Goal: Task Accomplishment & Management: Manage account settings

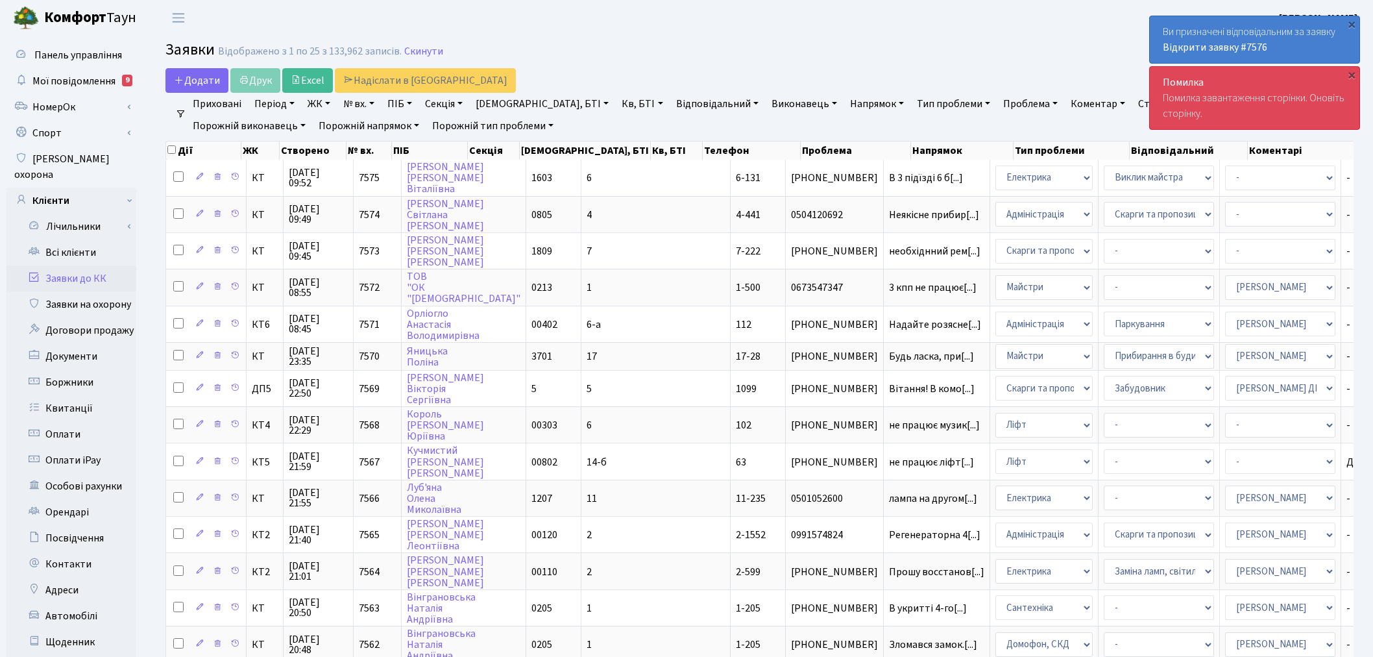
select select "25"
click at [112, 265] on link "Заявки до КК" at bounding box center [71, 278] width 130 height 26
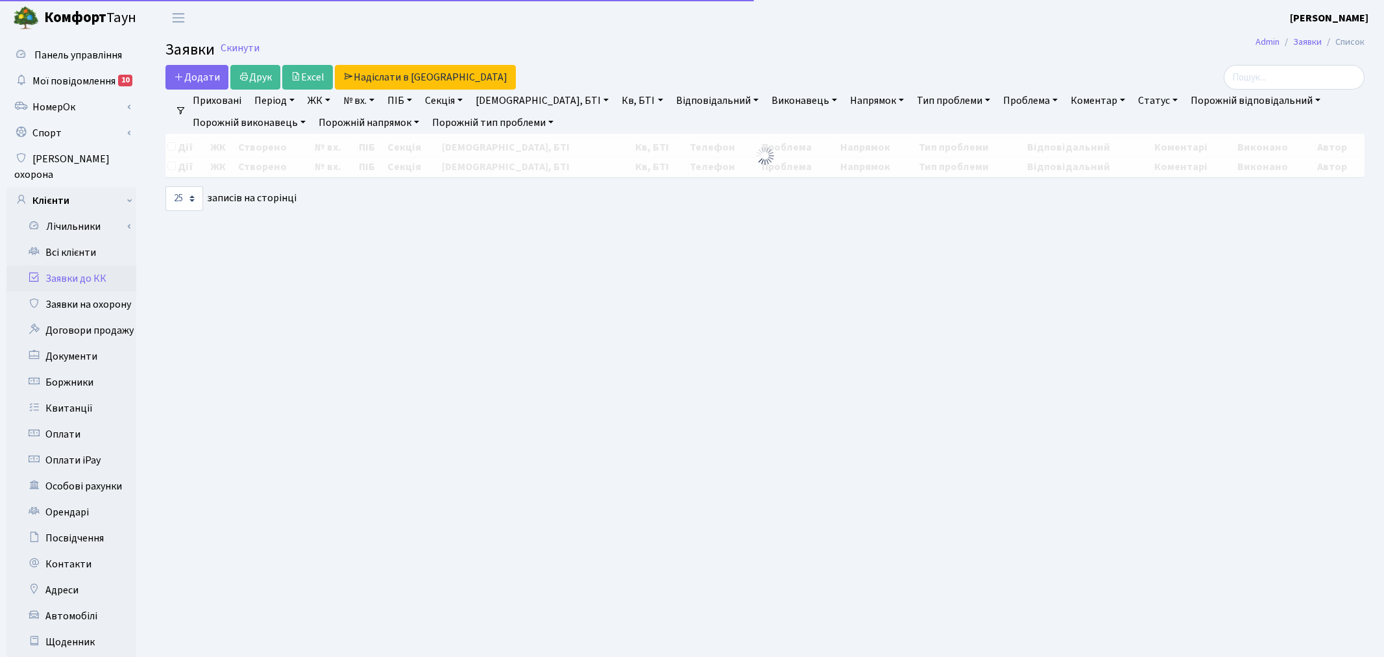
select select "25"
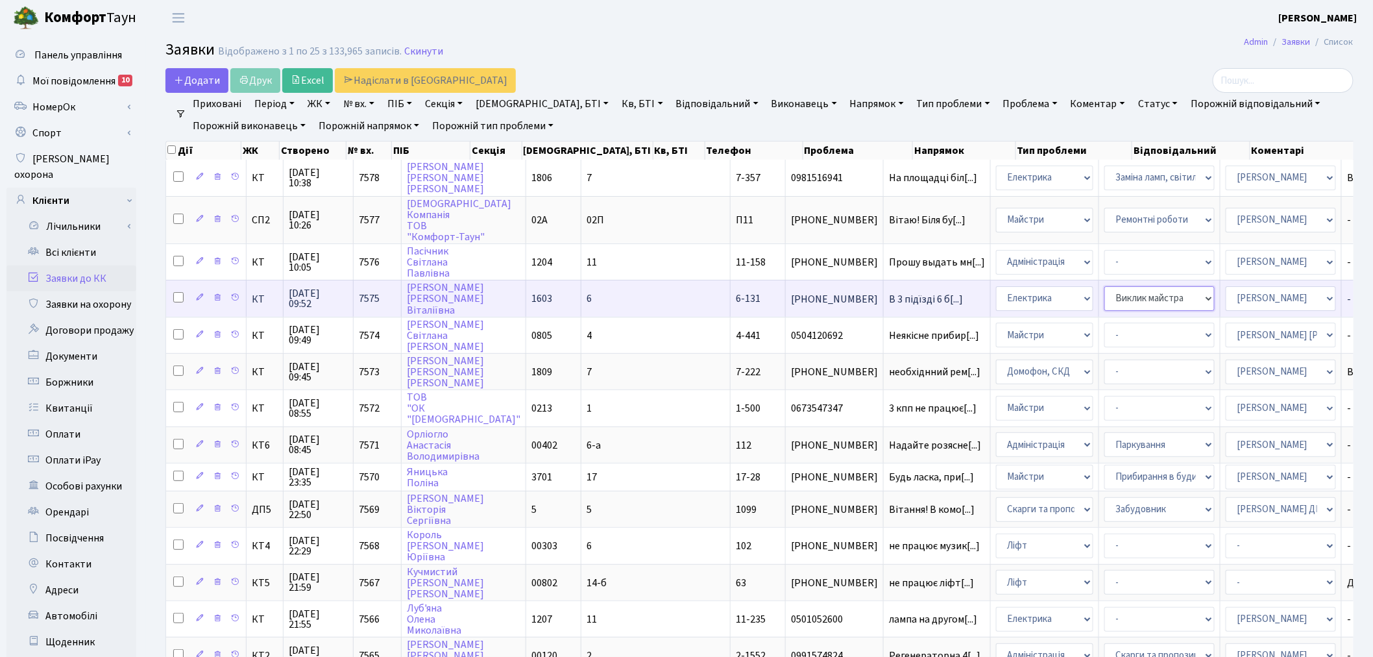
click at [1104, 289] on select "- Виклик майстра Монтаж/демонтаж електролічильника Опломбування\розпломбування …" at bounding box center [1159, 298] width 110 height 25
select select "40"
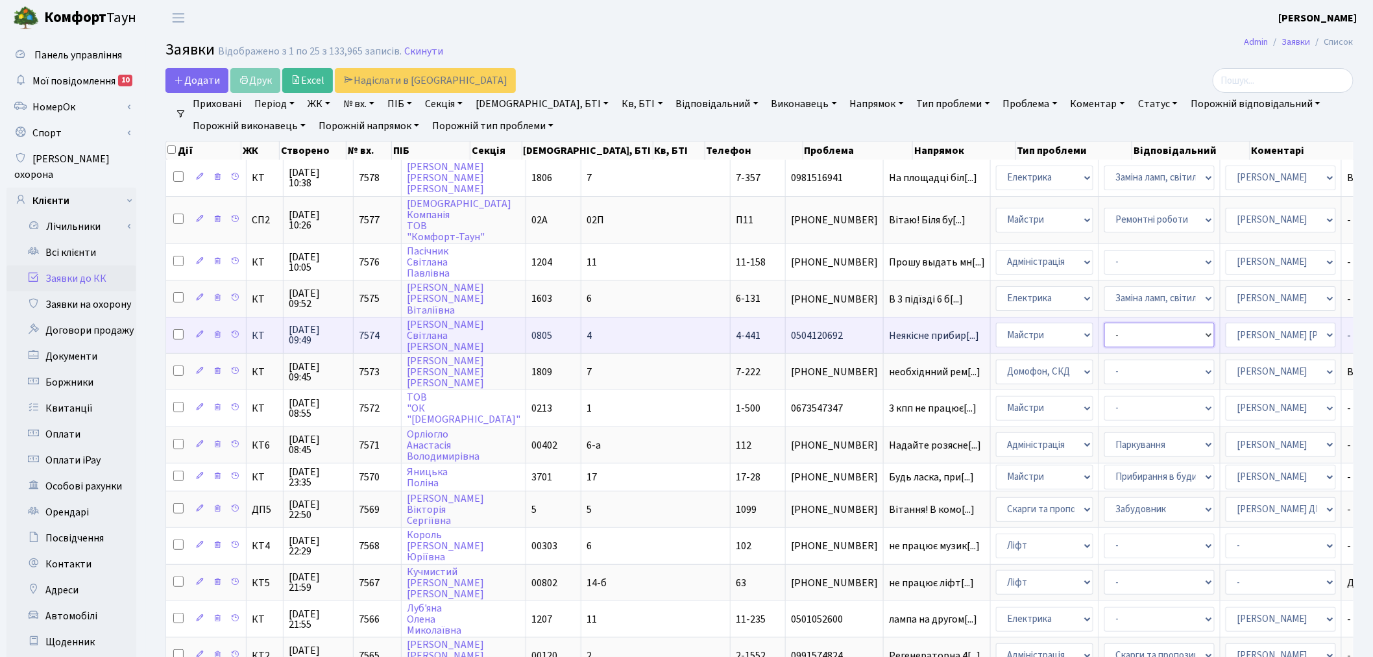
click at [1104, 323] on select "- Замовлення плану комунікацій Дитячі майданчики Озеленення Прибирання в будинк…" at bounding box center [1159, 334] width 110 height 25
select select "58"
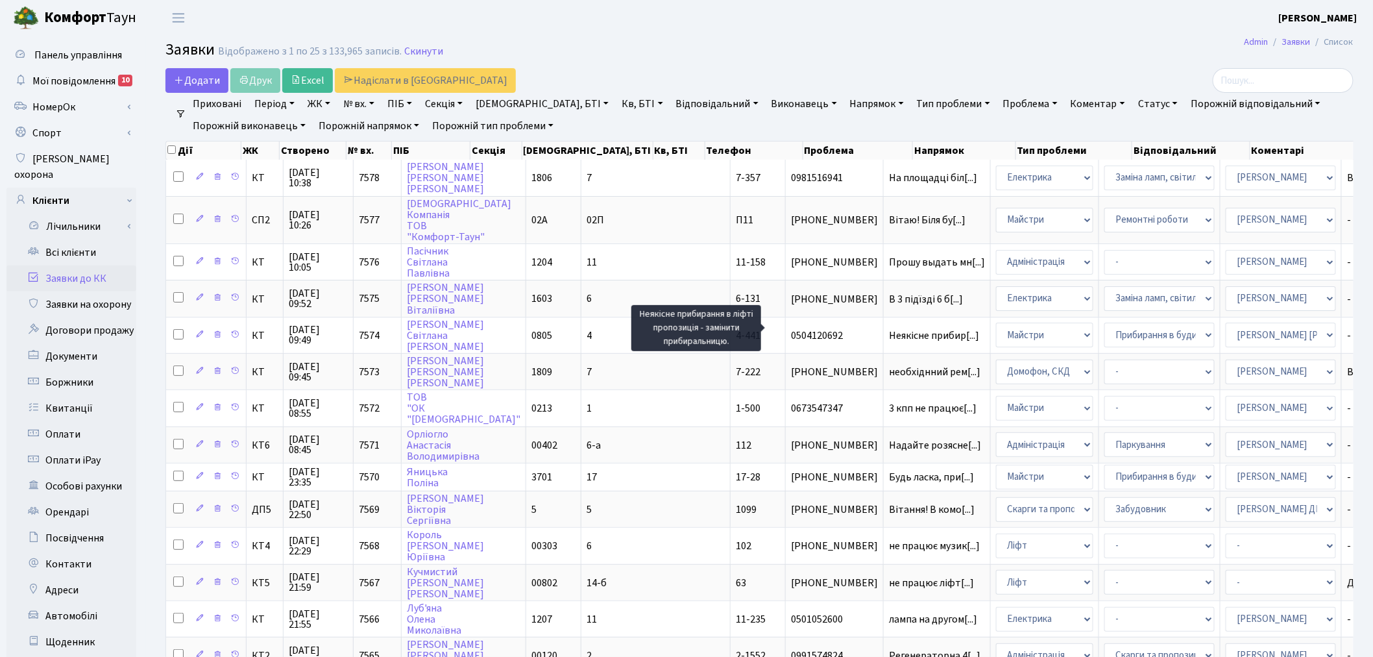
drag, startPoint x: 840, startPoint y: 326, endPoint x: 768, endPoint y: 24, distance: 310.8
click at [768, 23] on header "Комфорт Таун Онищенко В. І. Мій обліковий запис Вийти" at bounding box center [686, 18] width 1373 height 36
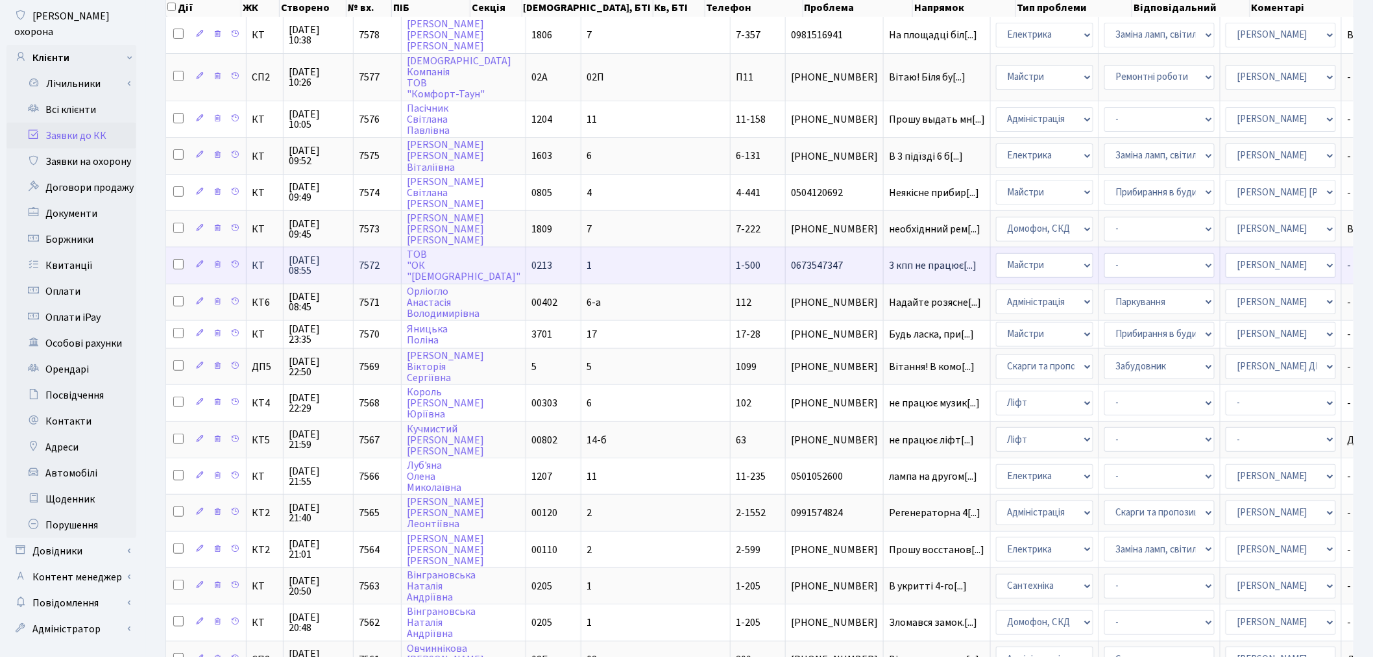
scroll to position [144, 0]
click at [1226, 254] on select "- Адміністратор ЖК КТ [PERSON_NAME] [PERSON_NAME] [PERSON_NAME]Ю. [PERSON_NAME]…" at bounding box center [1281, 264] width 110 height 25
select select "36"
click at [1104, 260] on select "- Замовлення плану комунікацій Дитячі майданчики Озеленення Прибирання в будинк…" at bounding box center [1159, 264] width 110 height 25
select select "62"
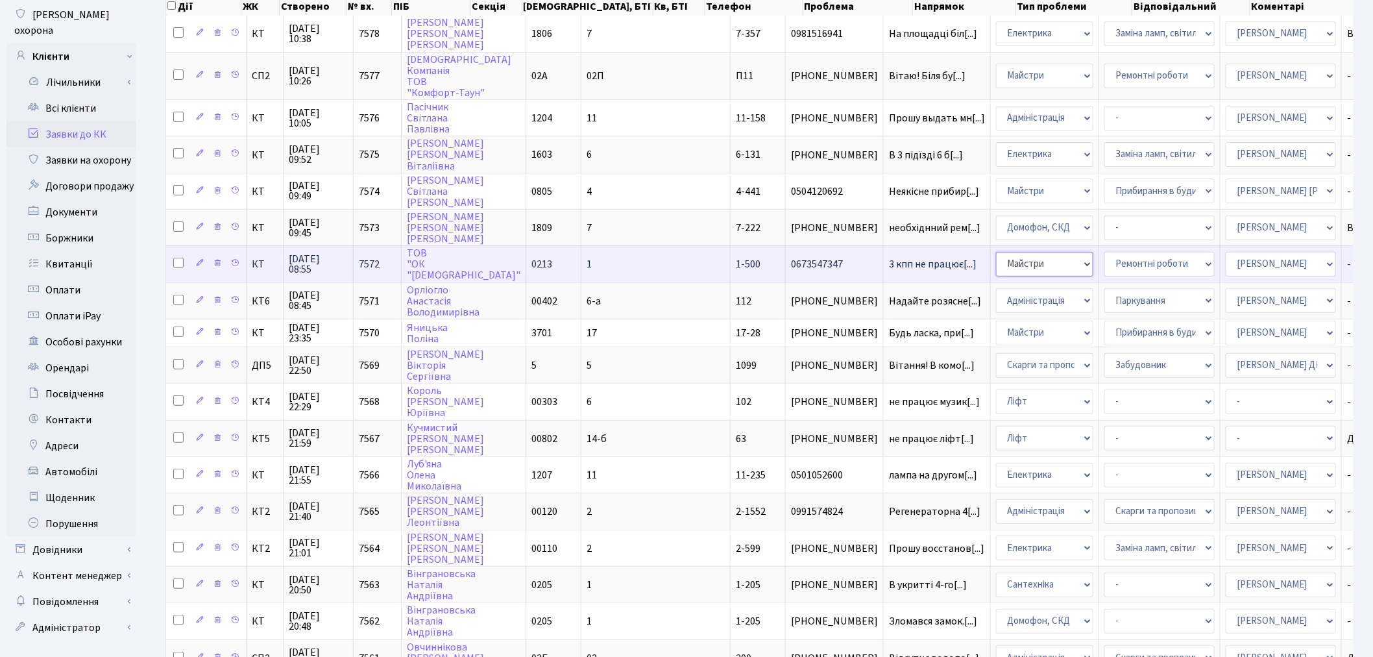
click at [996, 253] on select "- Адміністрація Домофон, СКД Ліфт Майстри Сантехніка Економічний відділ Електри…" at bounding box center [1044, 264] width 97 height 25
select select "4"
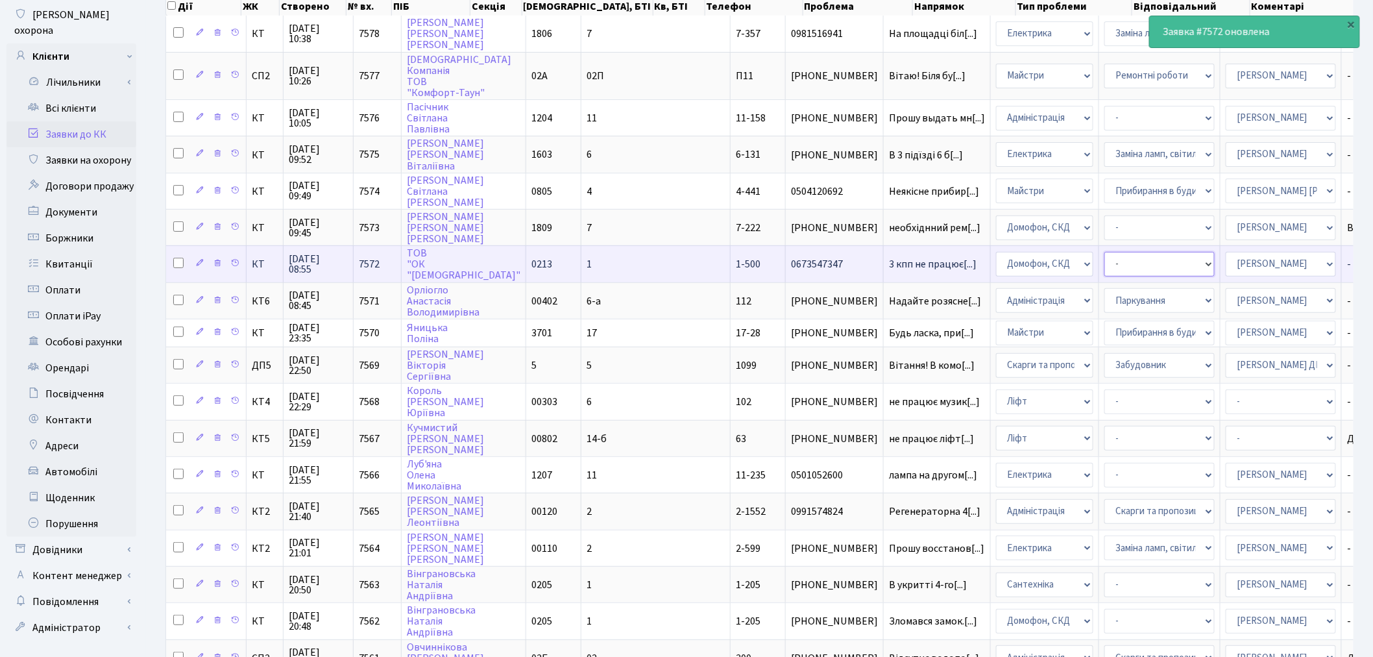
click at [1104, 256] on select "- Встановлення трубки домофону Некоректна робота домофону" at bounding box center [1159, 264] width 110 height 25
select select "38"
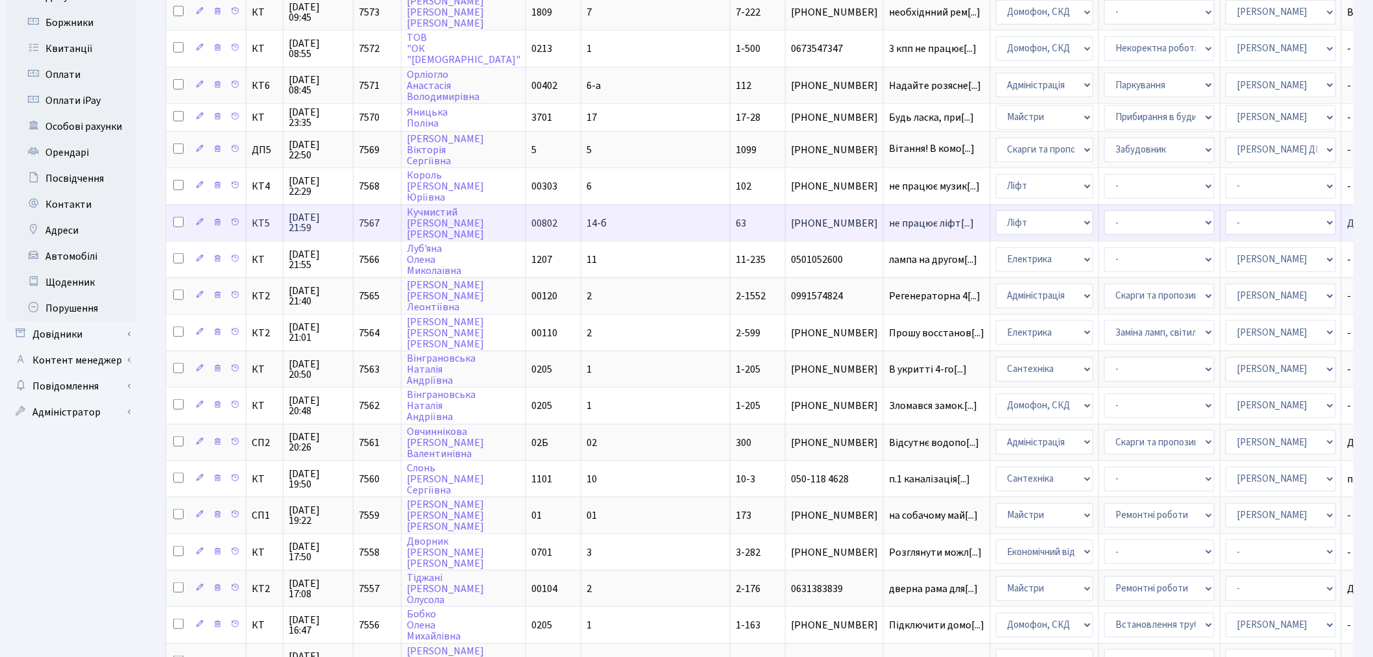
scroll to position [360, 0]
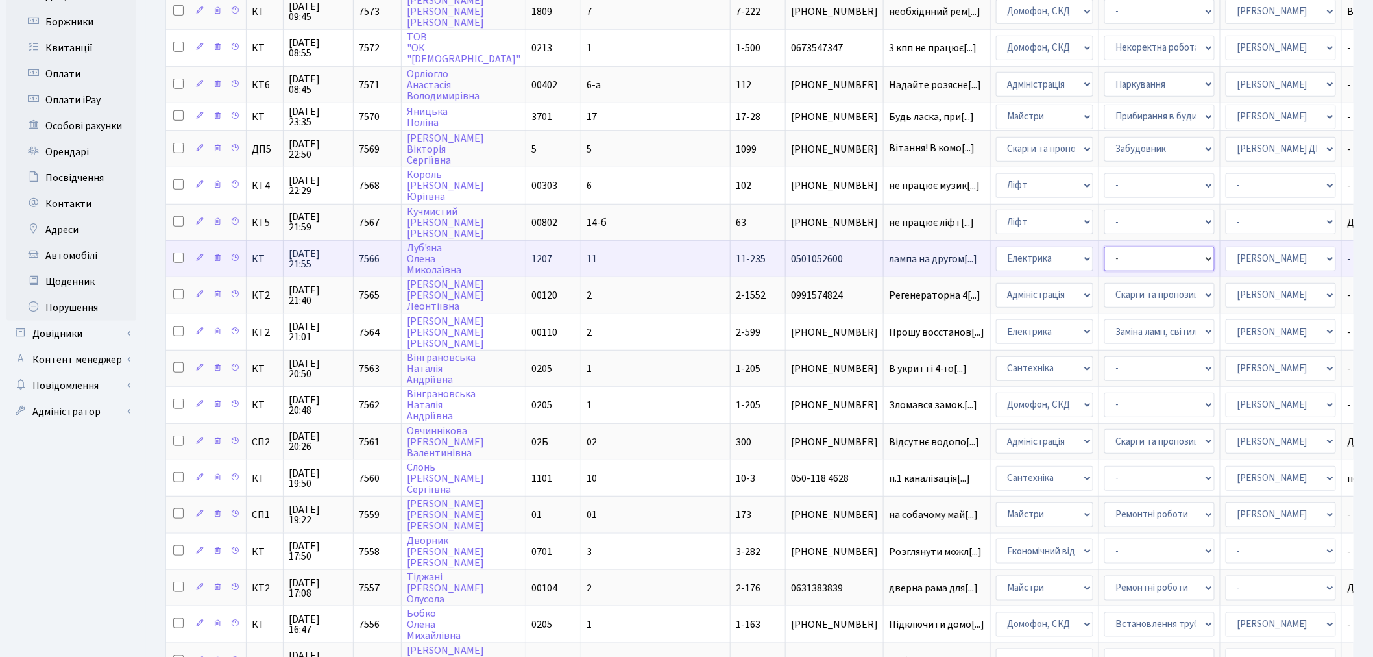
click at [1104, 247] on select "- Виклик майстра Монтаж/демонтаж електролічильника Опломбування\розпломбування …" at bounding box center [1159, 259] width 110 height 25
select select "40"
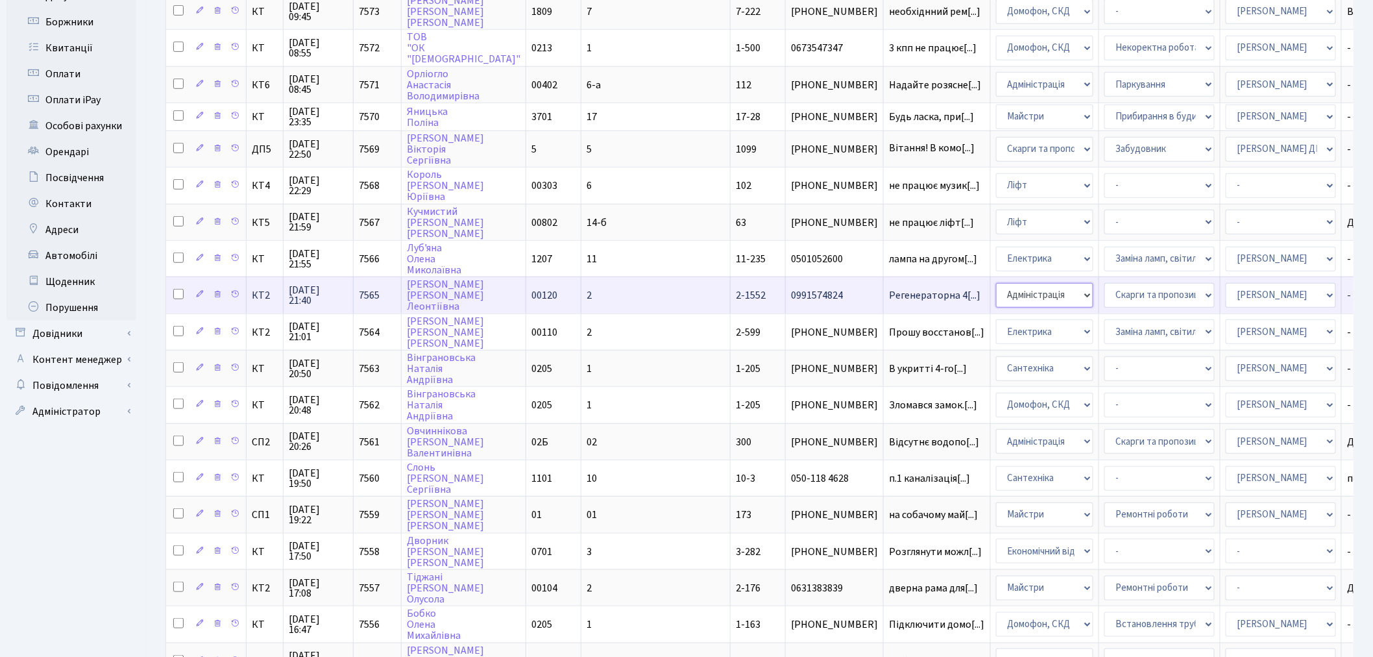
click at [996, 283] on select "- Адміністрація Домофон, СКД Ліфт Майстри Сантехніка Економічний відділ Електри…" at bounding box center [1044, 295] width 97 height 25
select select "1"
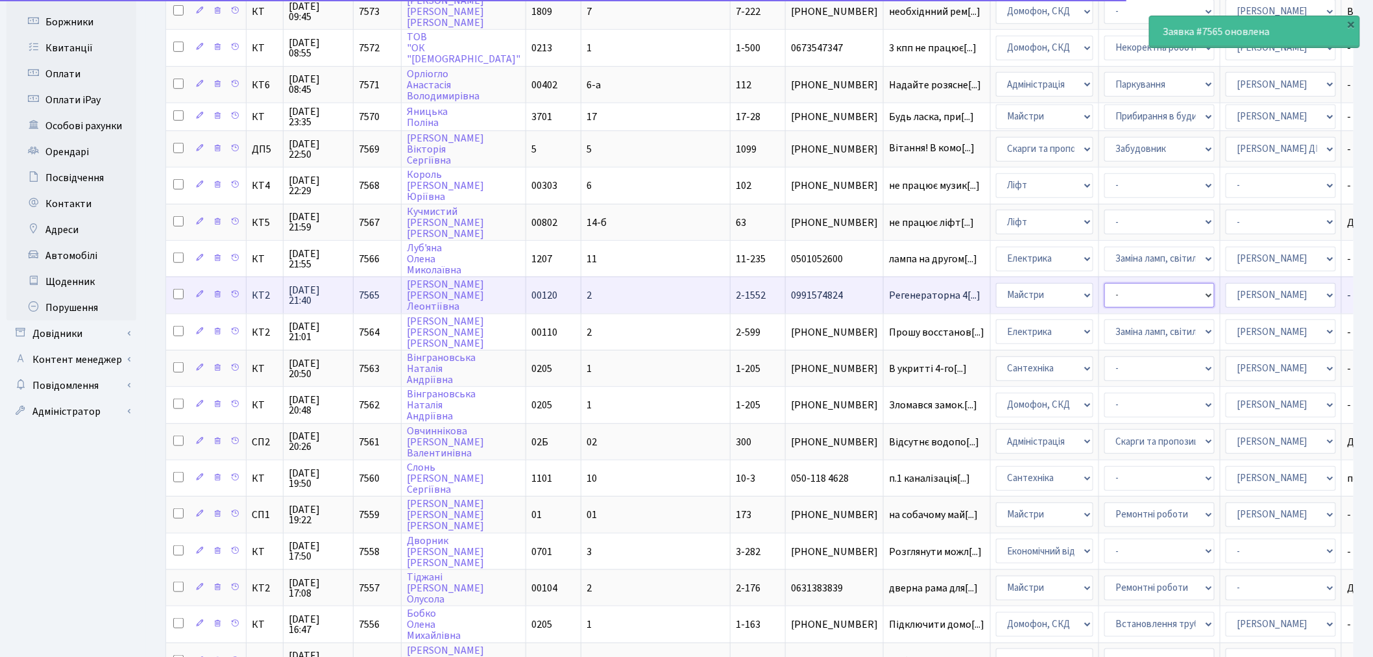
click at [1104, 283] on select "- Дитячі майданчики Замовлення плану комунікацій Озеленення Прибирання в будинк…" at bounding box center [1159, 295] width 110 height 25
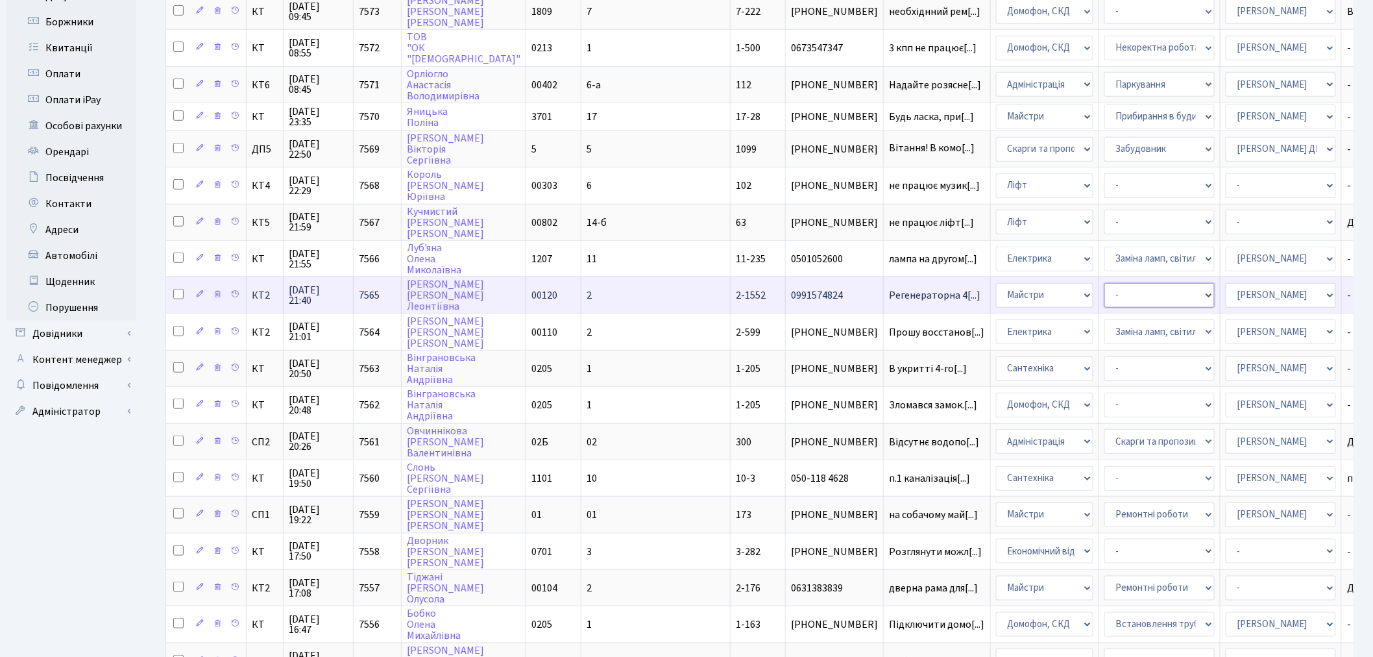
select select "58"
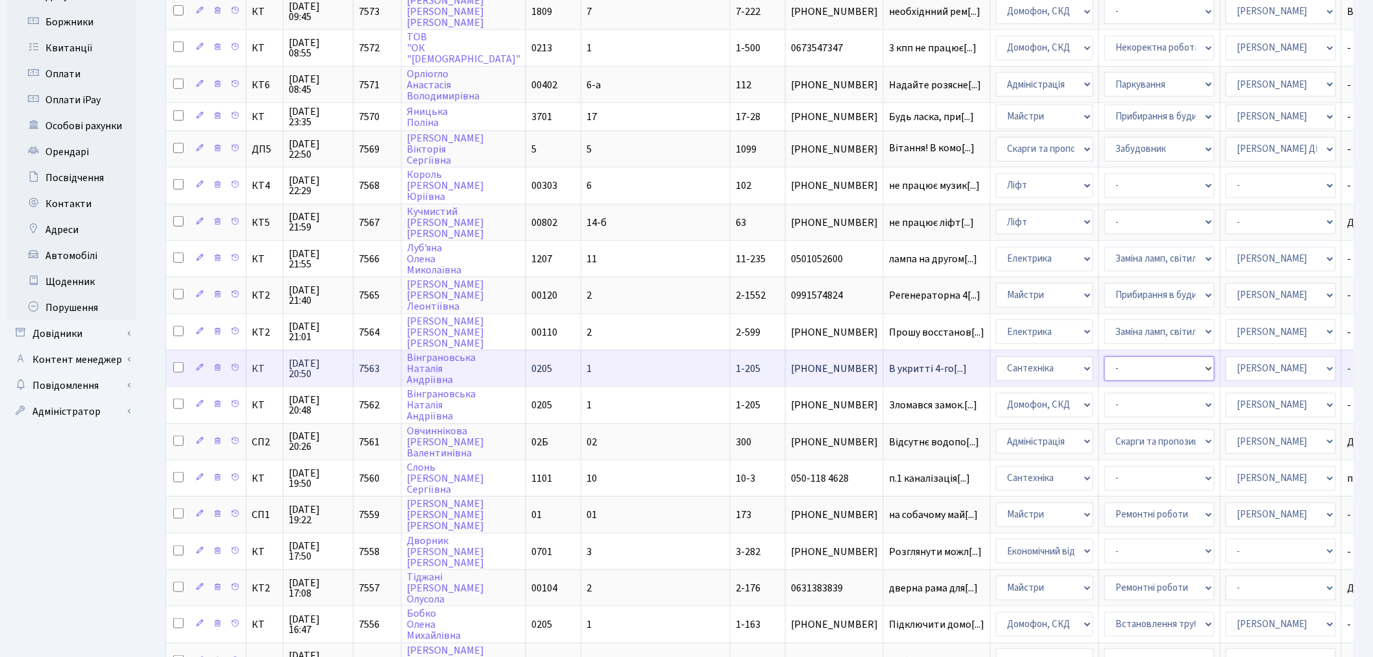
click at [1104, 356] on select "- Виклик майстра Замовлення технічних умов Заміна елементу інженерного вузла те…" at bounding box center [1159, 368] width 110 height 25
click at [889, 361] on span "В укритті 4-го[...]" at bounding box center [928, 368] width 78 height 14
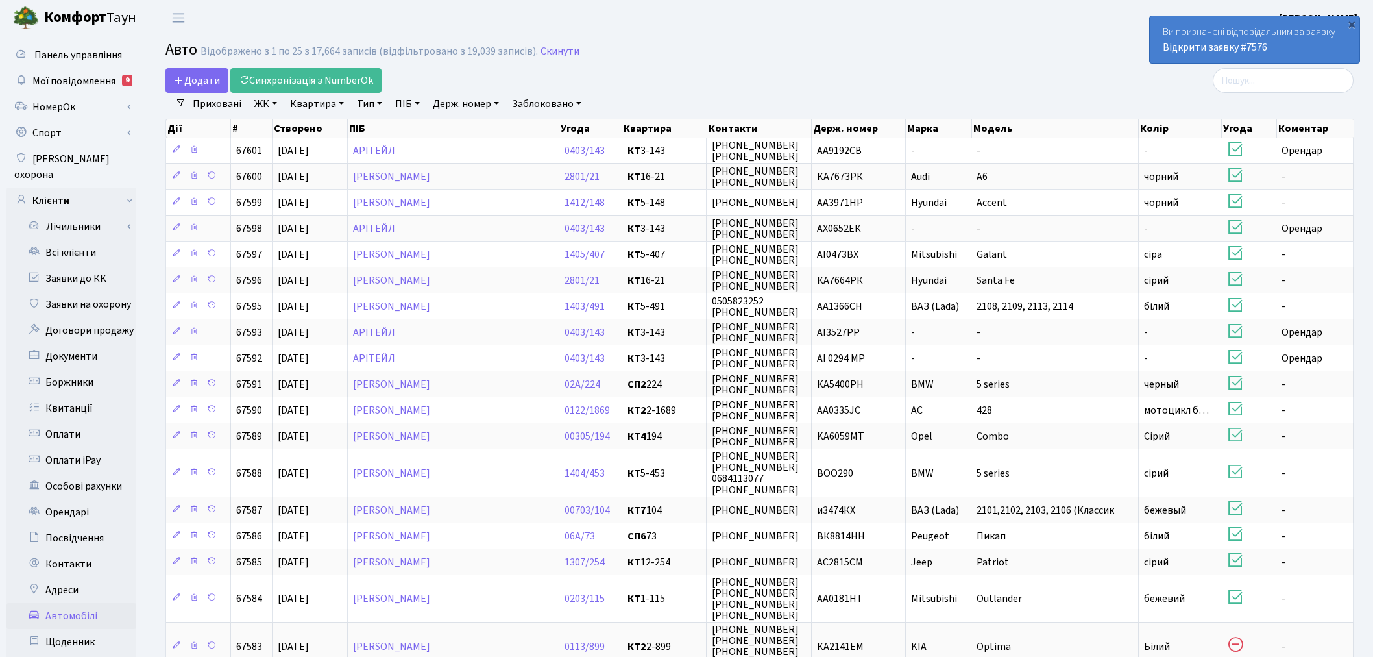
select select "25"
click at [114, 265] on link "Заявки до КК" at bounding box center [71, 278] width 130 height 26
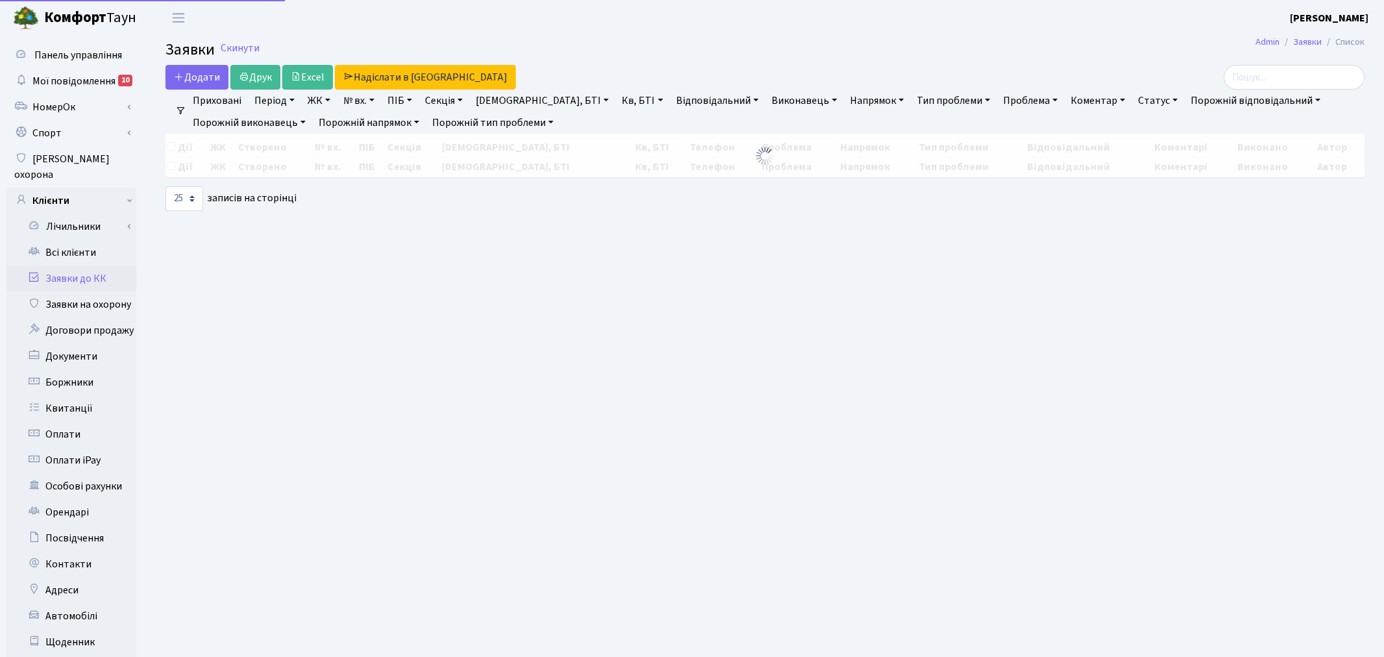
select select "25"
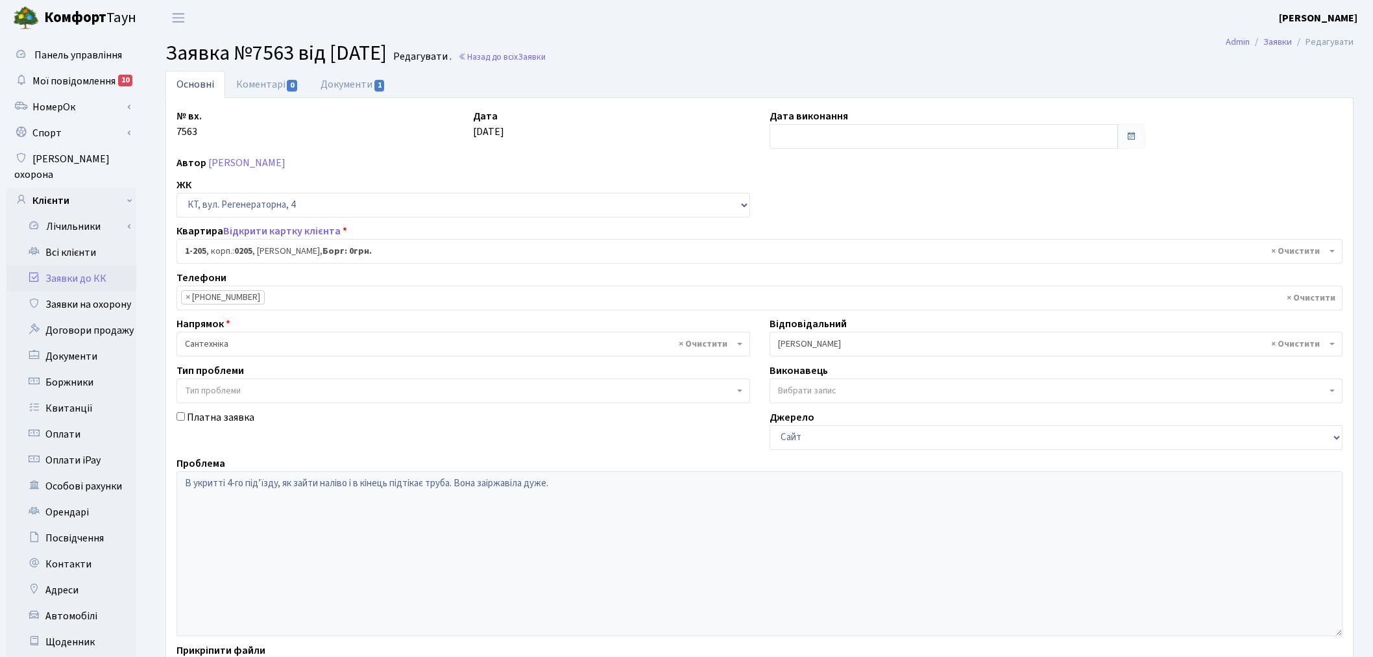
select select "205"
click at [354, 80] on link "Документи 1" at bounding box center [353, 84] width 87 height 27
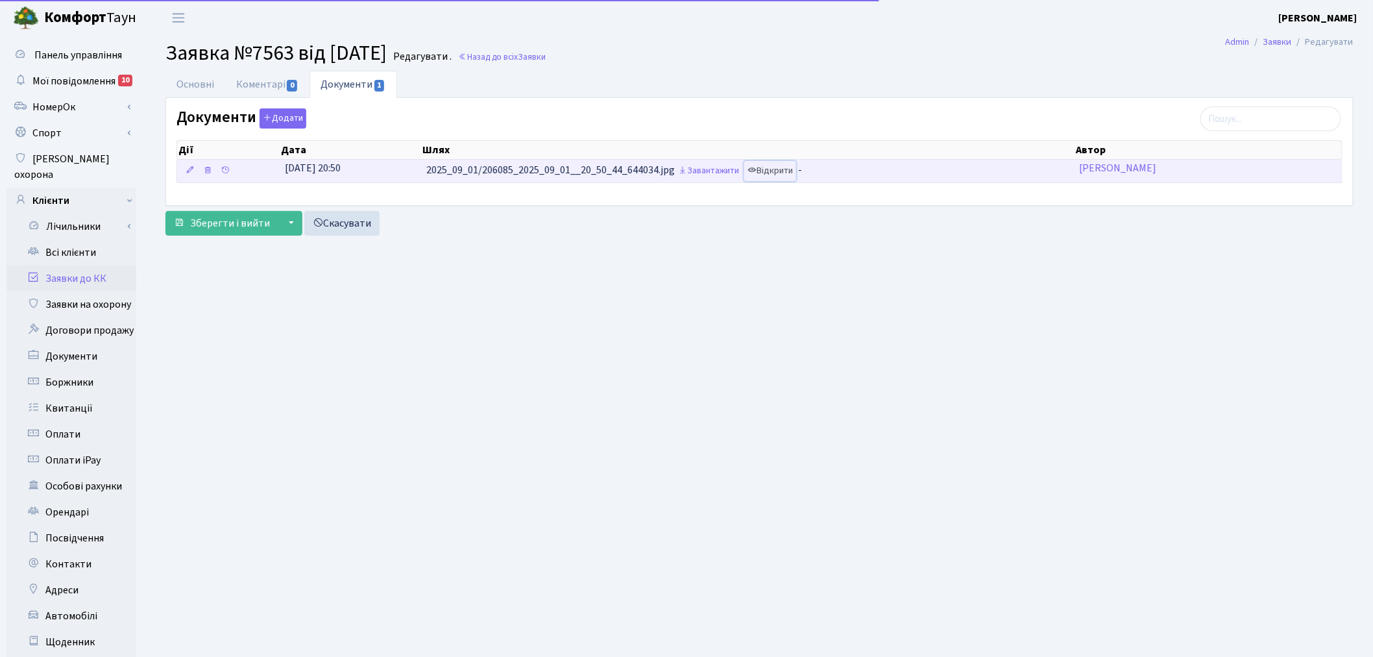
click at [789, 171] on link "Відкрити" at bounding box center [770, 171] width 52 height 20
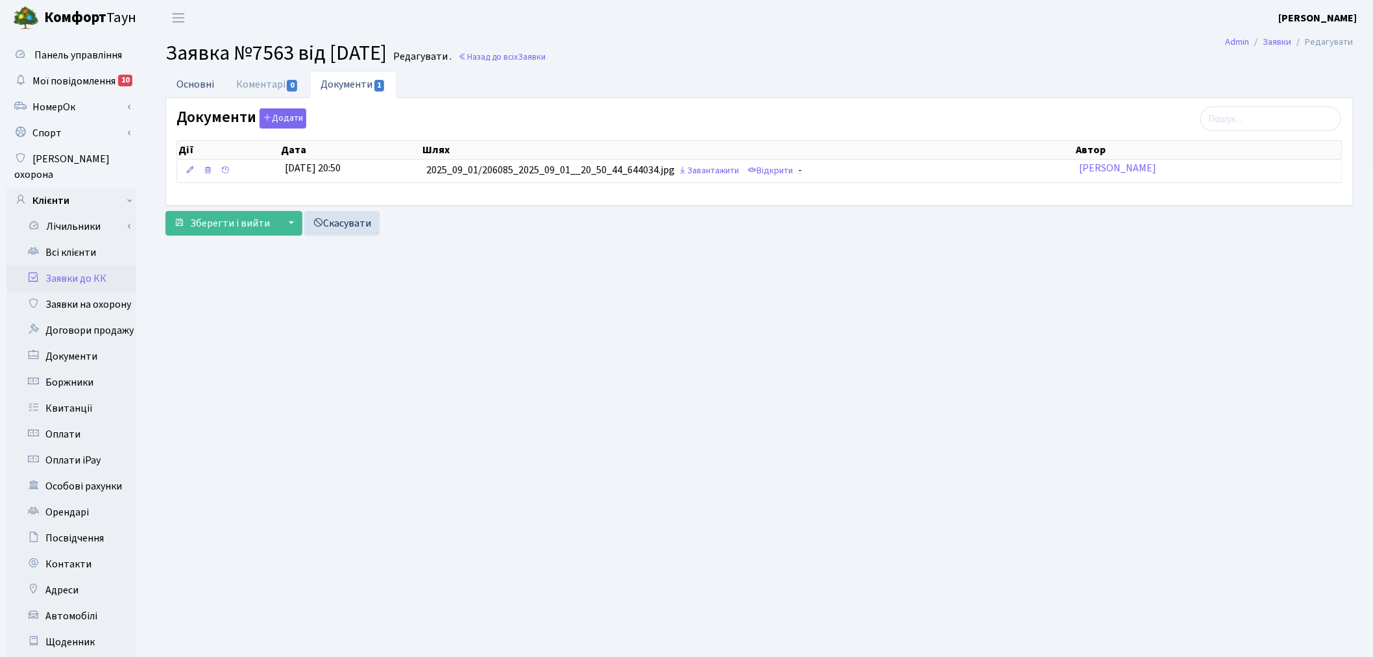
click at [198, 80] on link "Основні" at bounding box center [195, 84] width 60 height 27
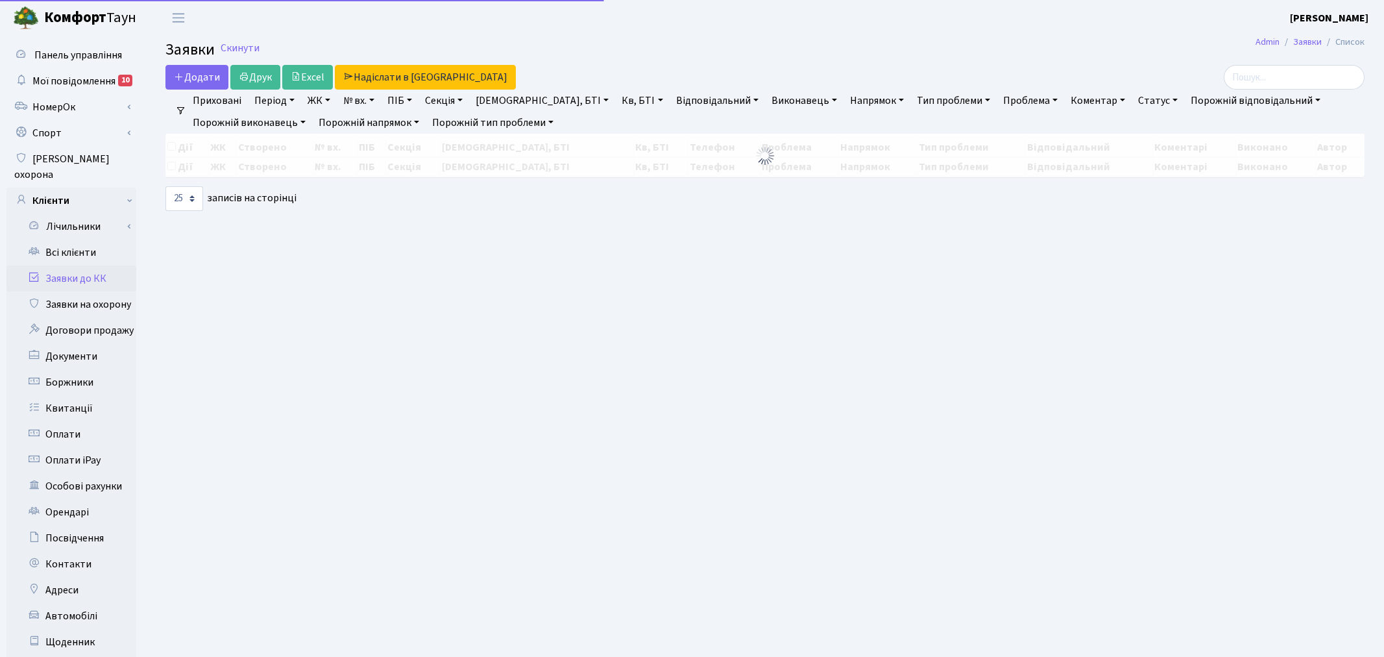
select select "25"
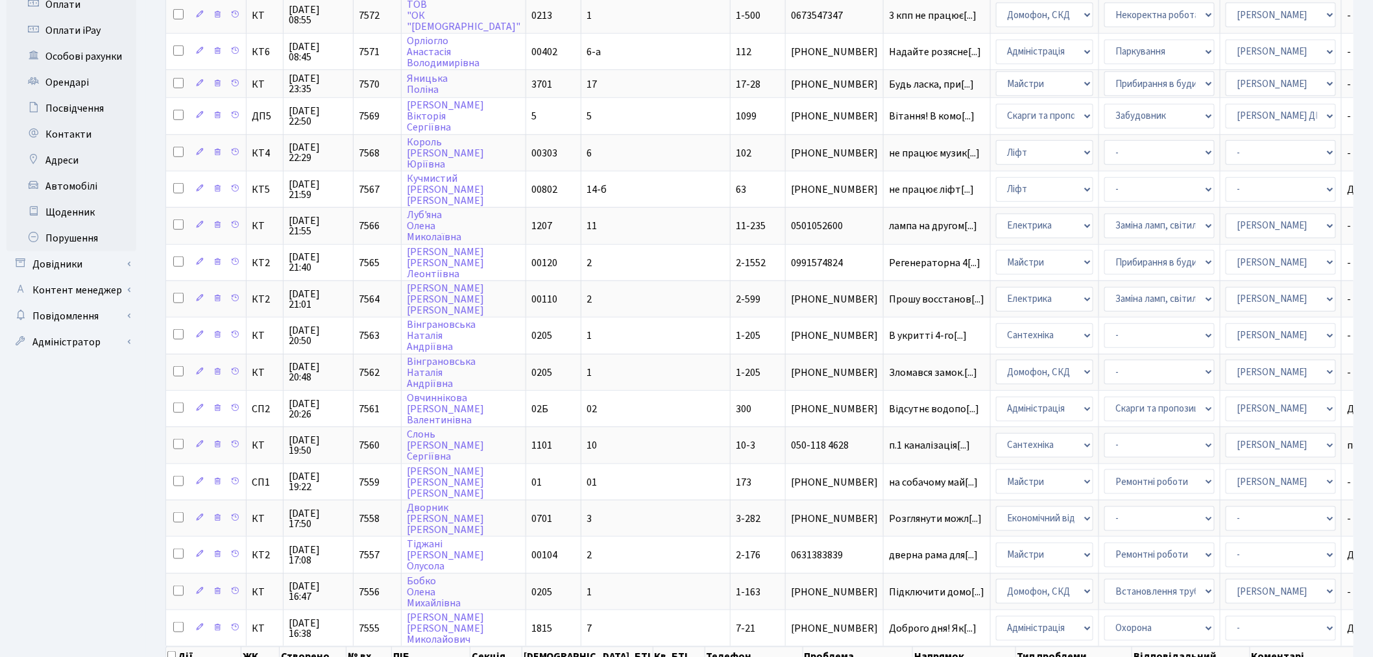
scroll to position [432, 0]
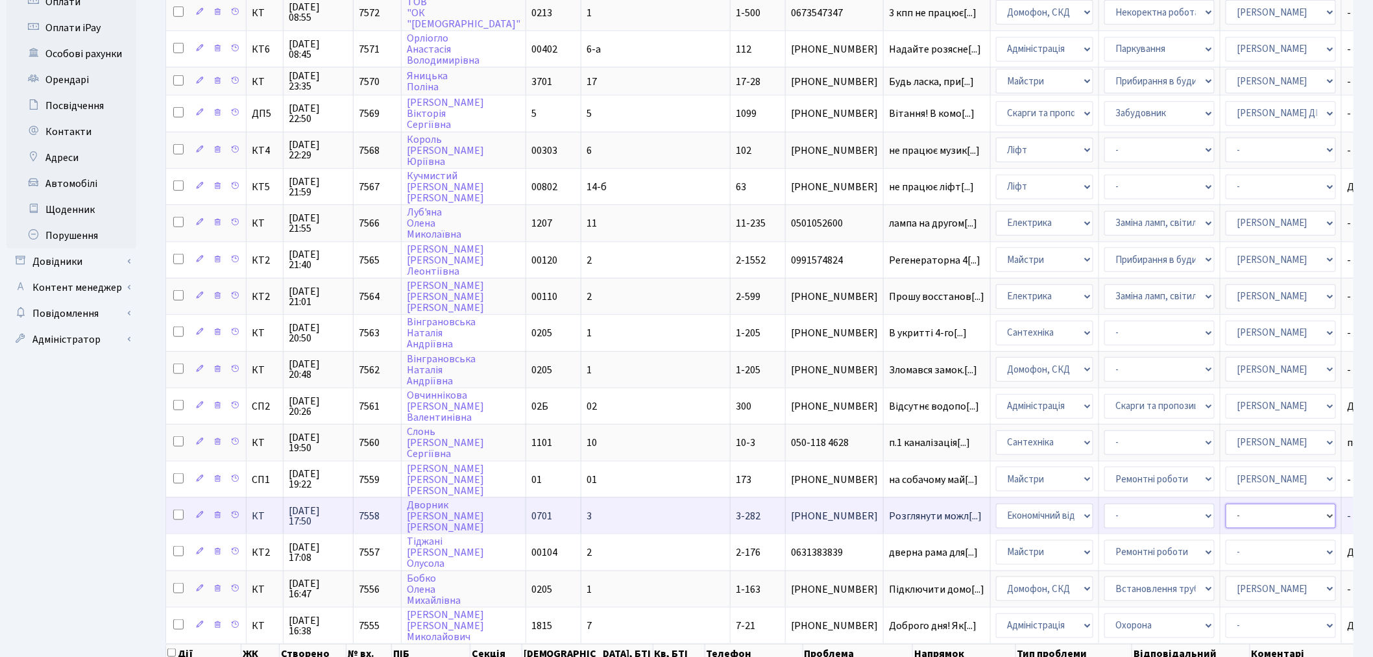
click at [1226, 504] on select "- Адміністратор ЖК КТ [PERSON_NAME] [PERSON_NAME] [PERSON_NAME]Ю. [PERSON_NAME]…" at bounding box center [1281, 516] width 110 height 25
select select "33"
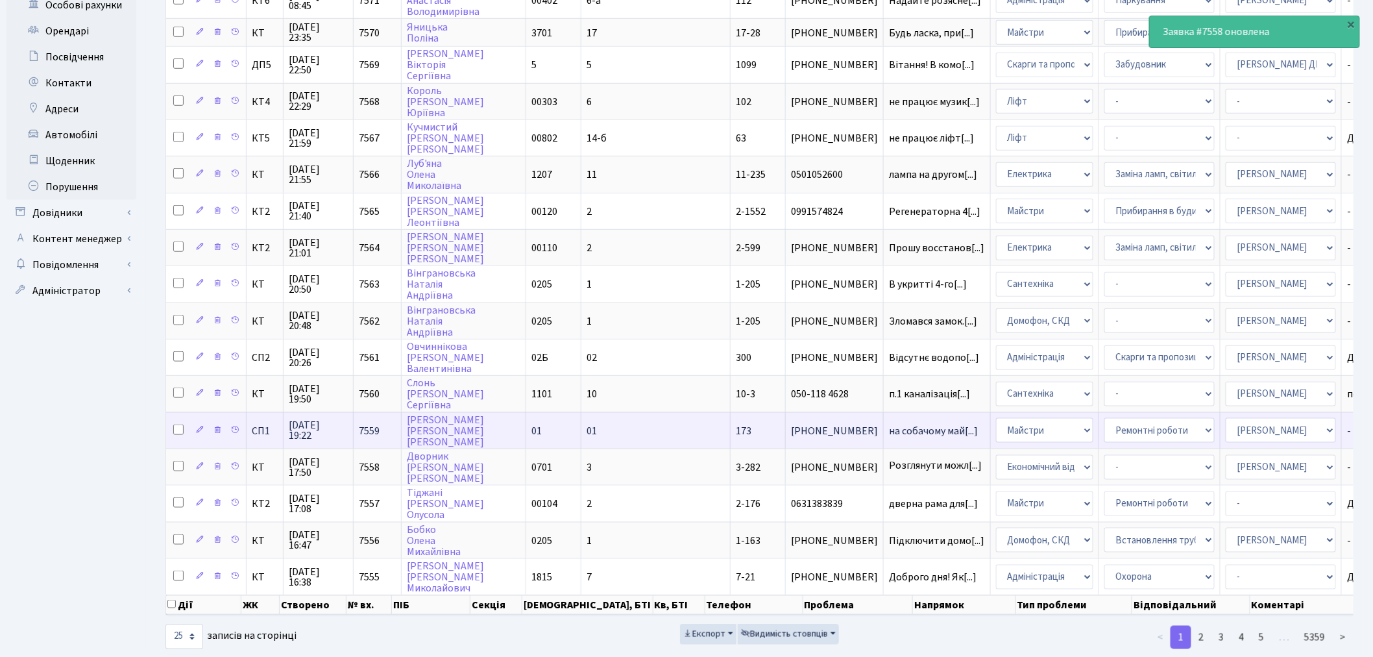
scroll to position [483, 0]
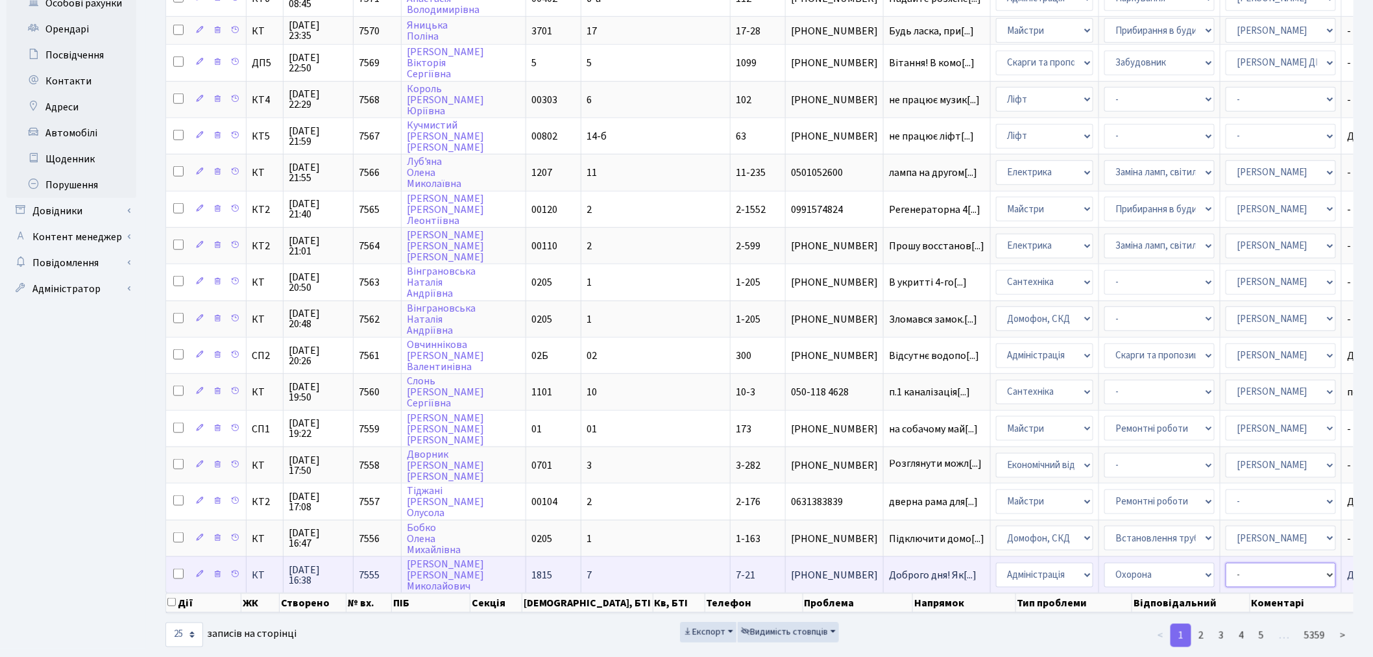
click at [1226, 563] on select "- Адміністратор ЖК КТ [PERSON_NAME] [PERSON_NAME] [PERSON_NAME]Ю. [PERSON_NAME]…" at bounding box center [1281, 575] width 110 height 25
select select "112"
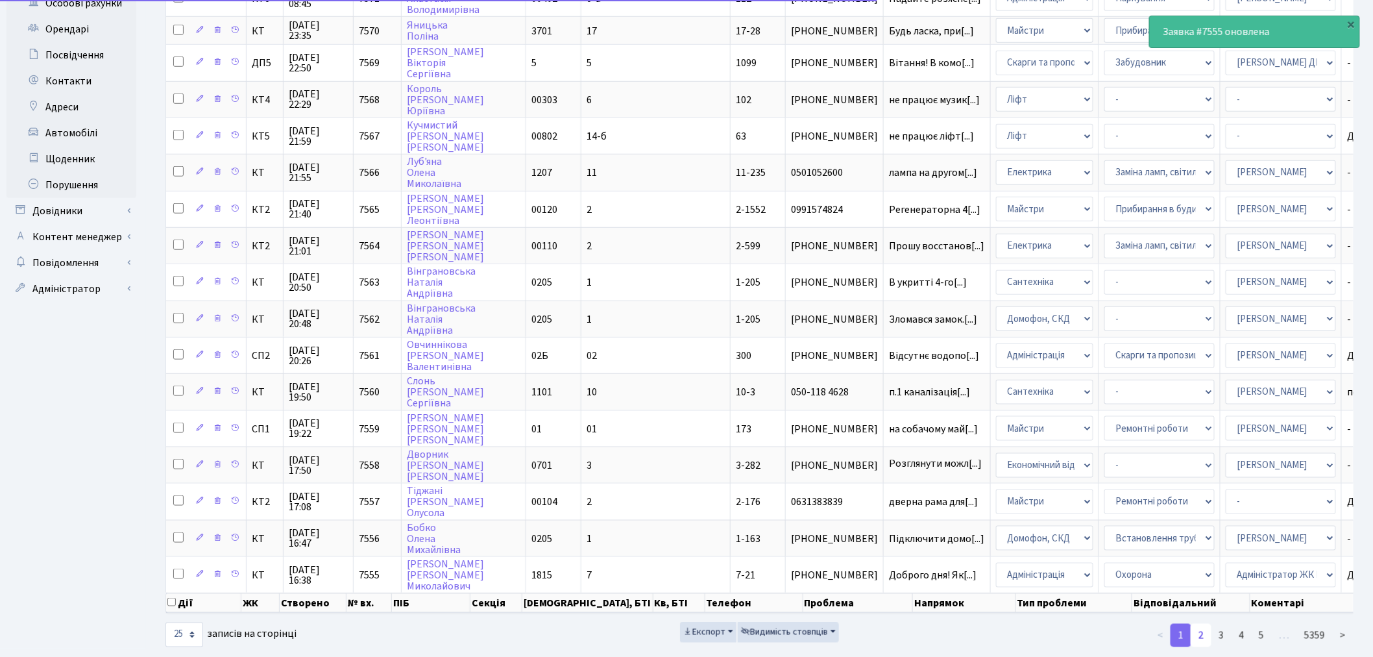
click at [1206, 624] on link "2" at bounding box center [1201, 635] width 21 height 23
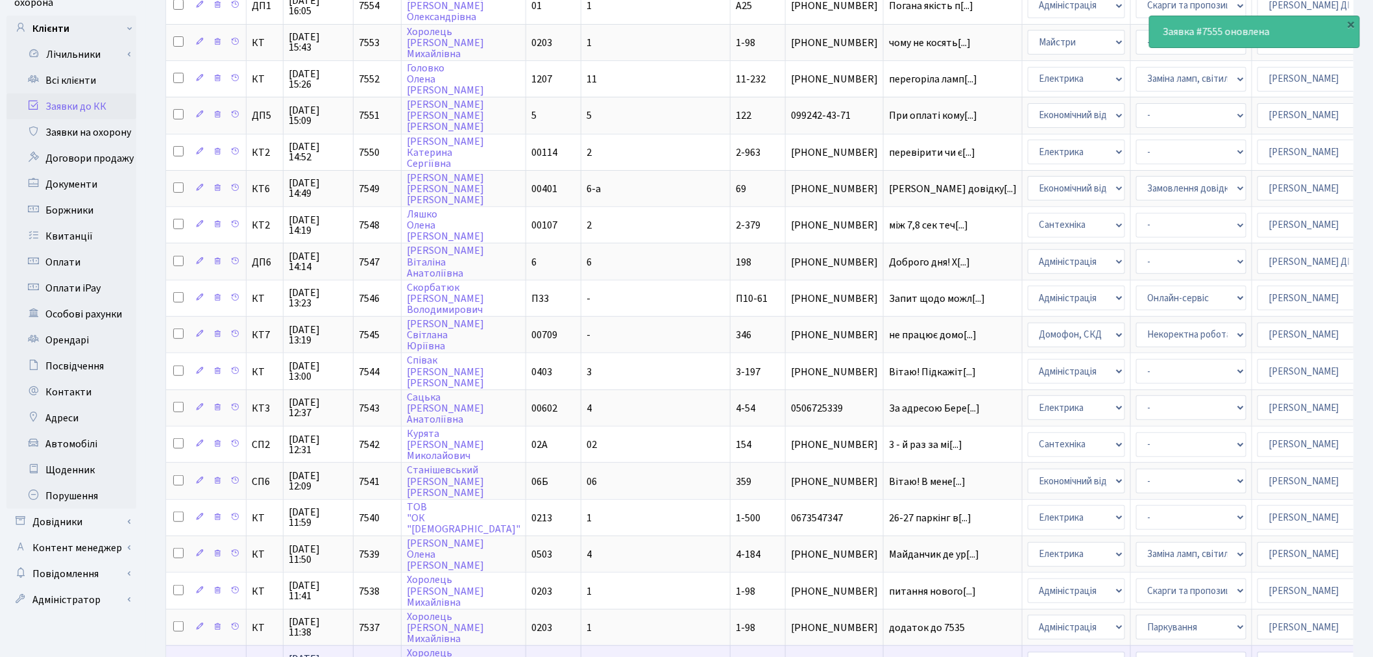
scroll to position [47, 0]
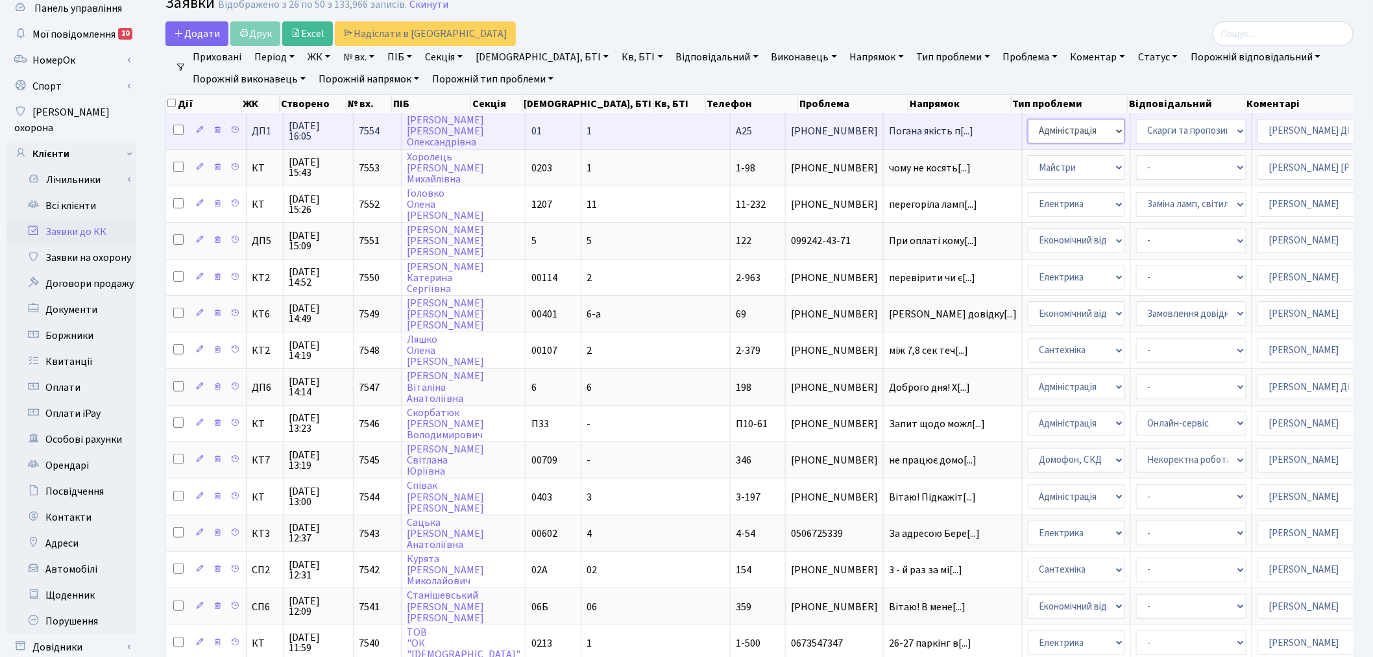
click at [1028, 131] on select "- Адміністрація Домофон, СКД Ліфт Майстри Сантехніка Економічний відділ Електри…" at bounding box center [1076, 131] width 97 height 25
select select "1"
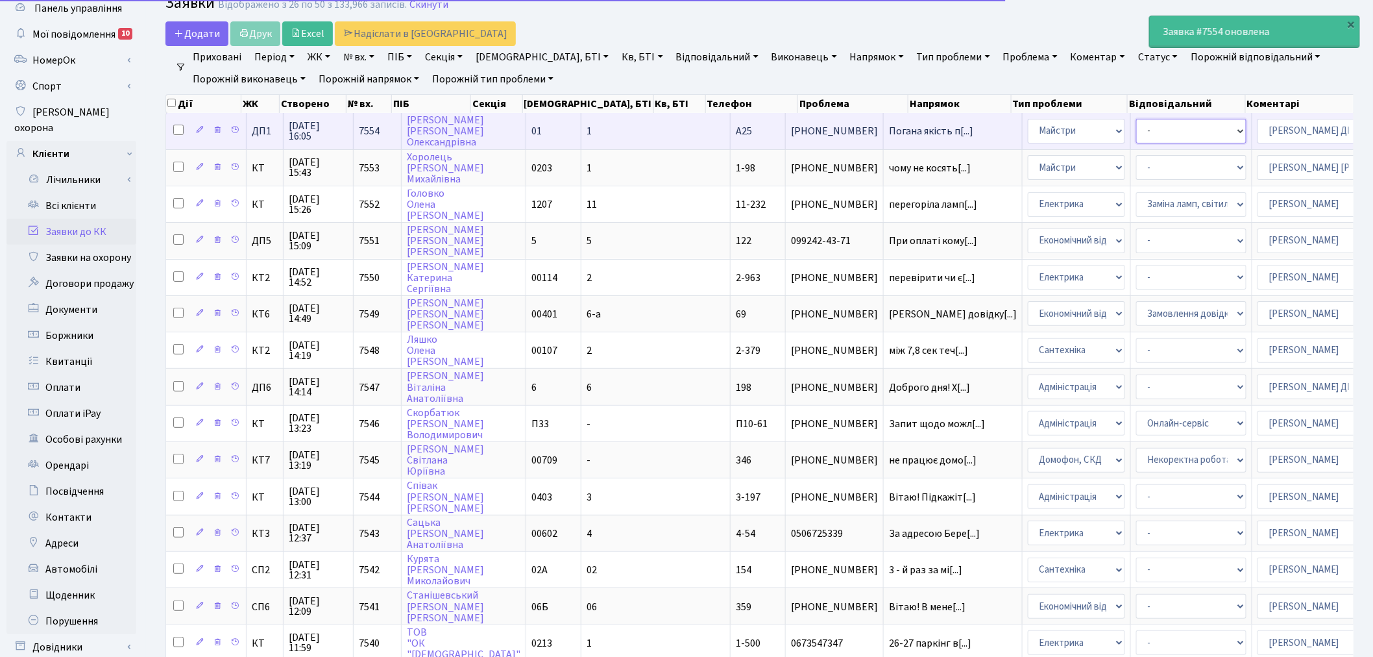
click at [1136, 128] on select "- Дитячі майданчики Замовлення плану комунікацій Озеленення Прибирання в будинк…" at bounding box center [1191, 131] width 110 height 25
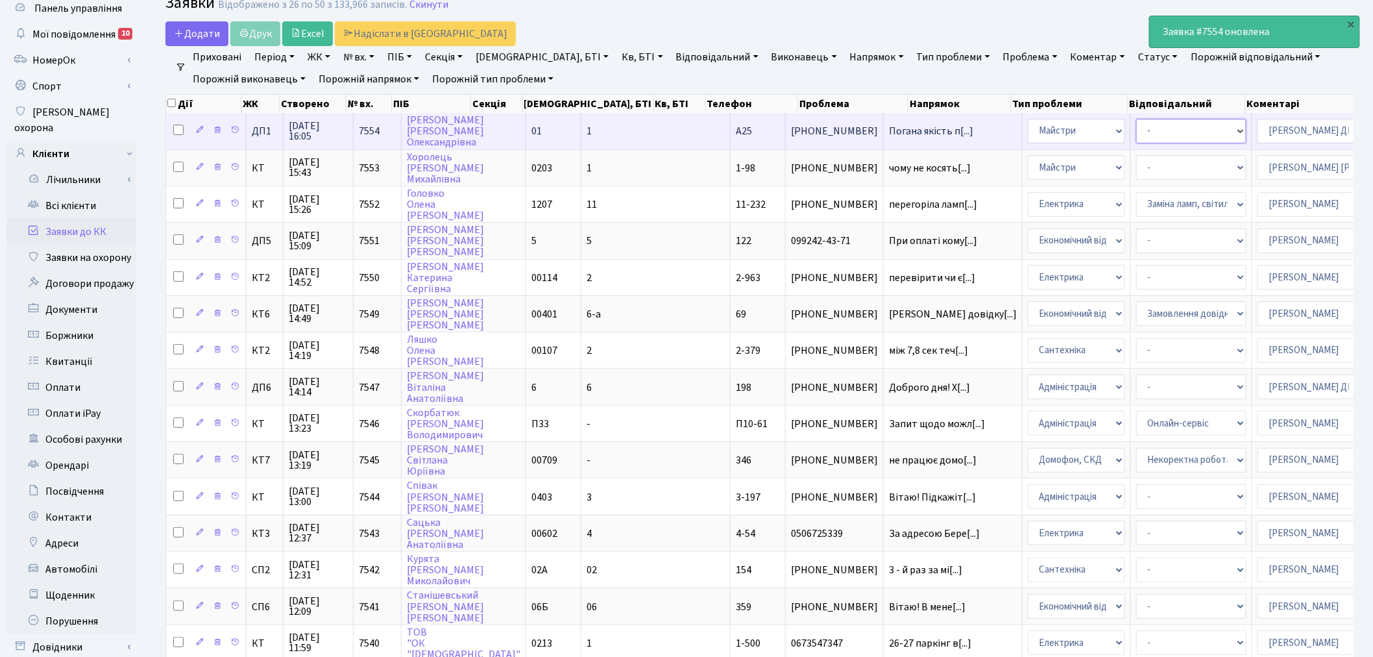
select select "58"
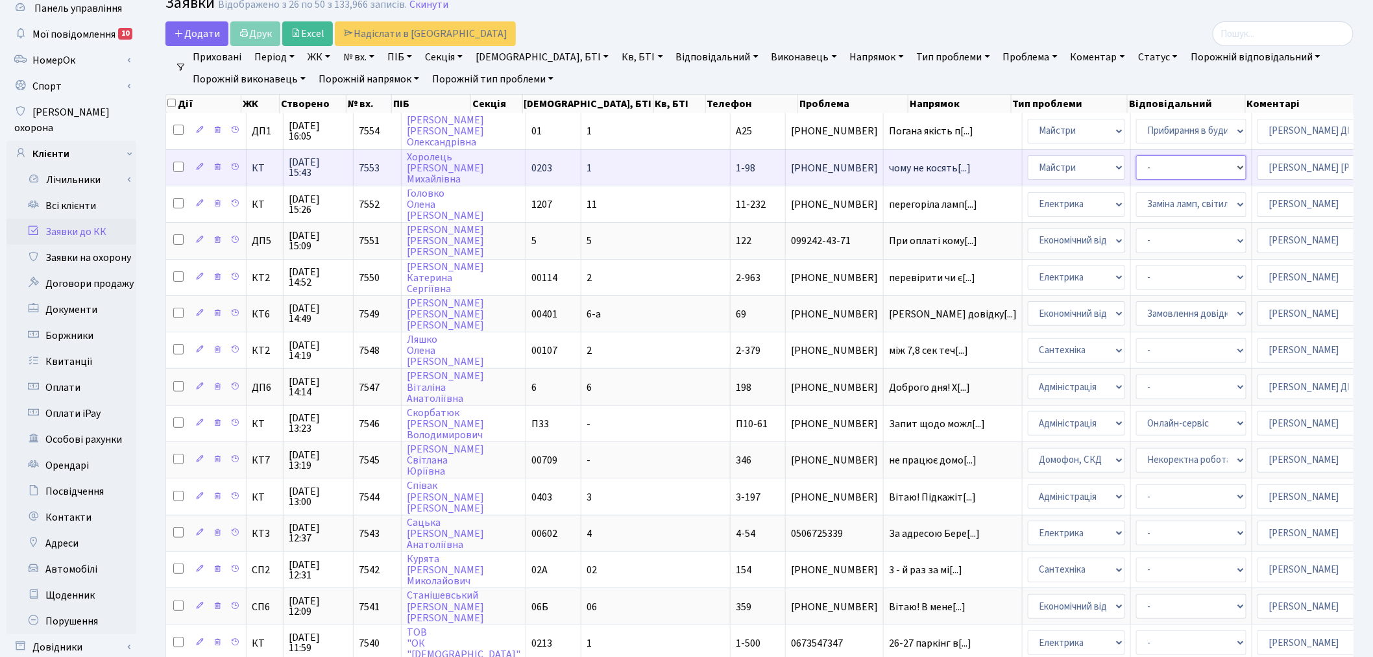
click at [1136, 167] on select "- Замовлення плану комунікацій Дитячі майданчики Озеленення Прибирання в будинк…" at bounding box center [1191, 167] width 110 height 25
select select "59"
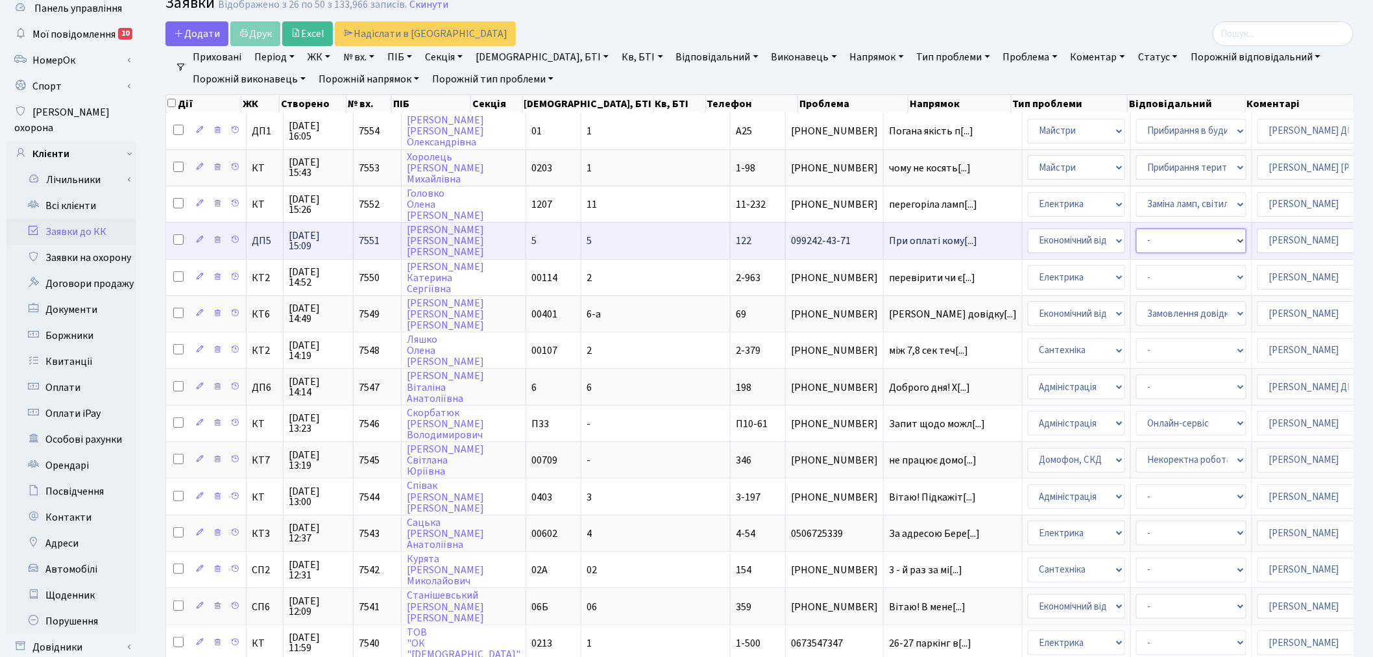
click at [1136, 238] on select "- Замовлення довідки про місце фактичного проживання Замовлення довідки про від…" at bounding box center [1191, 240] width 110 height 25
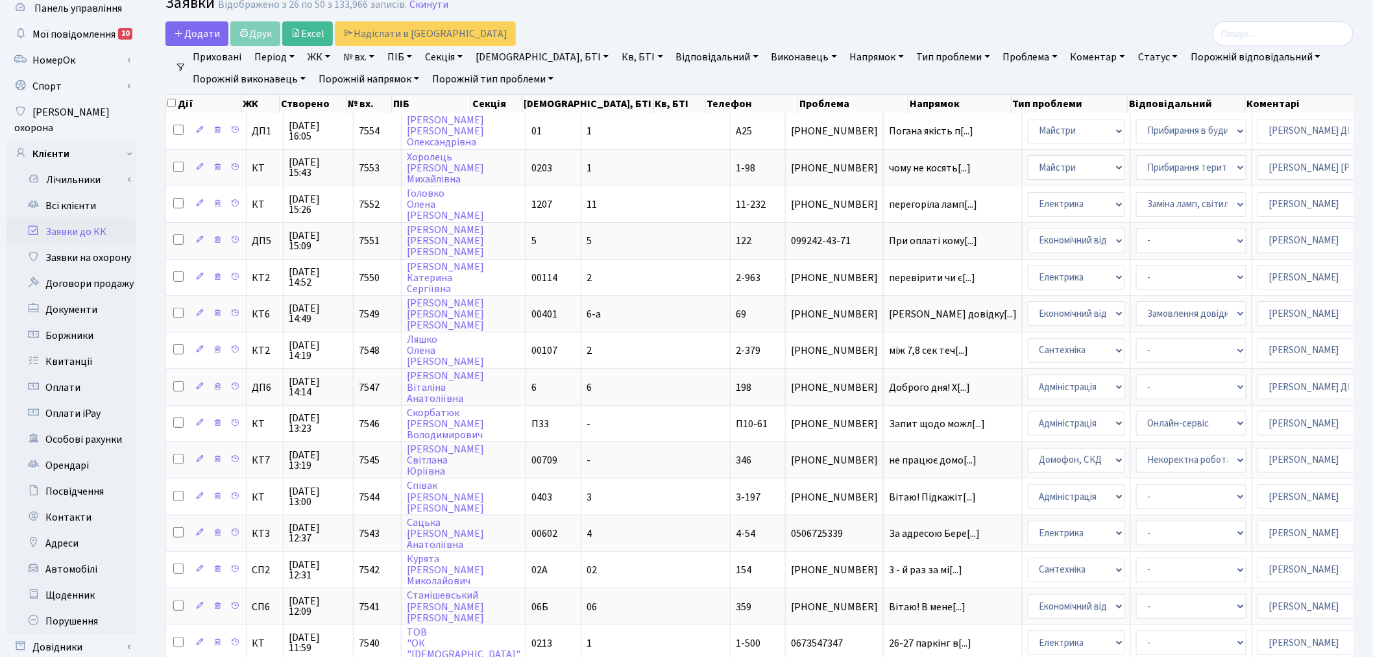
click at [1009, 17] on main "Admin Заявки Список Заявки Відображено з 26 по 50 з 133,966 записів. Скинути До…" at bounding box center [759, 535] width 1227 height 1093
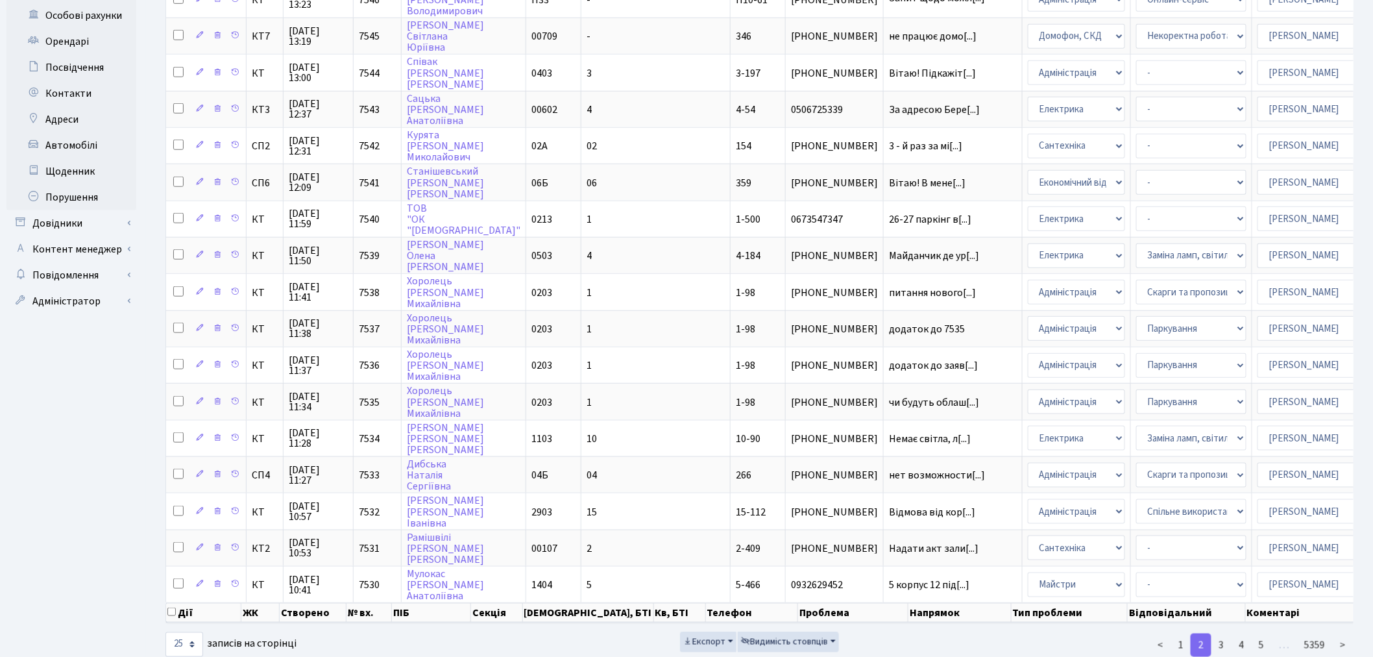
scroll to position [479, 0]
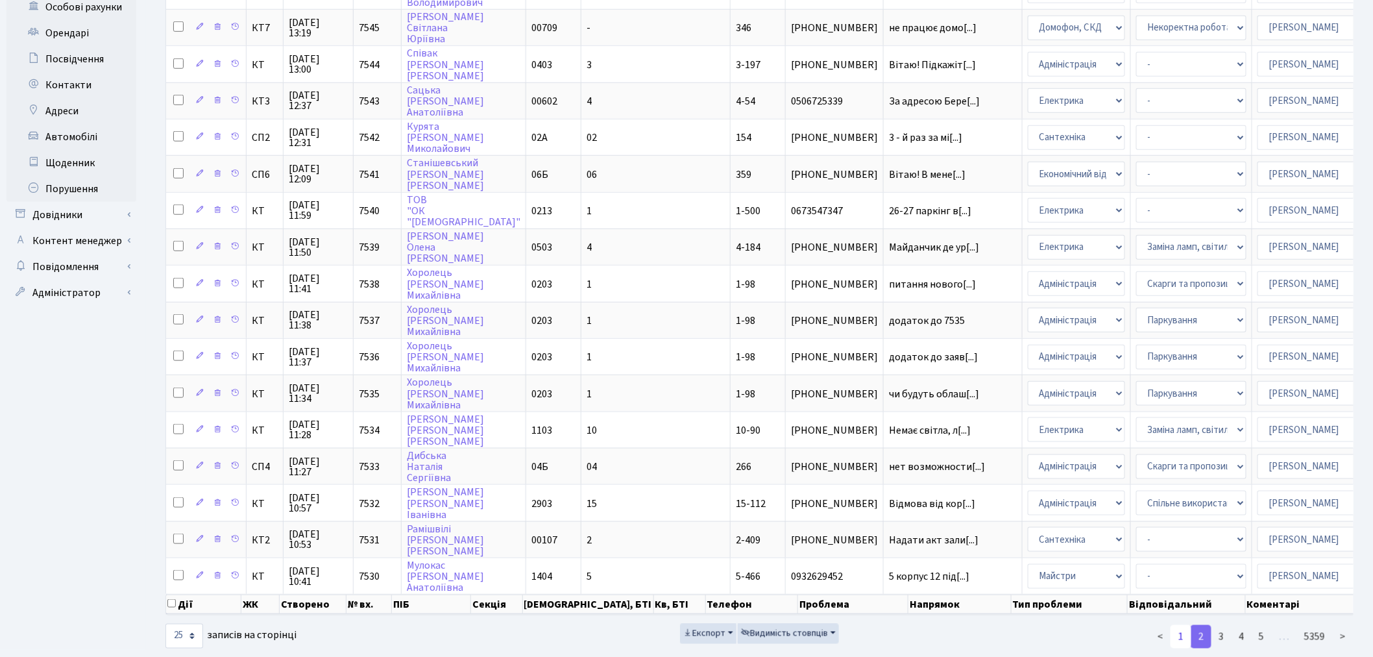
click at [1181, 625] on link "1" at bounding box center [1181, 636] width 21 height 23
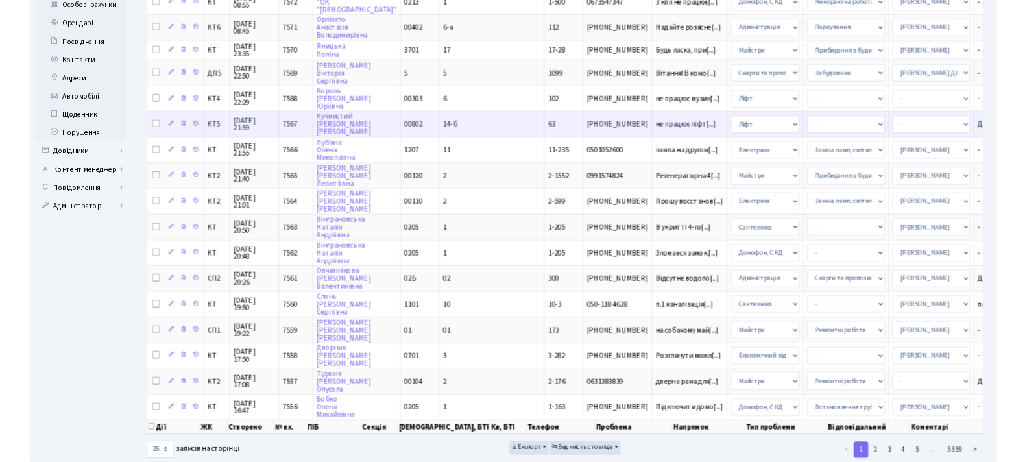
scroll to position [472, 0]
